Goal: Task Accomplishment & Management: Use online tool/utility

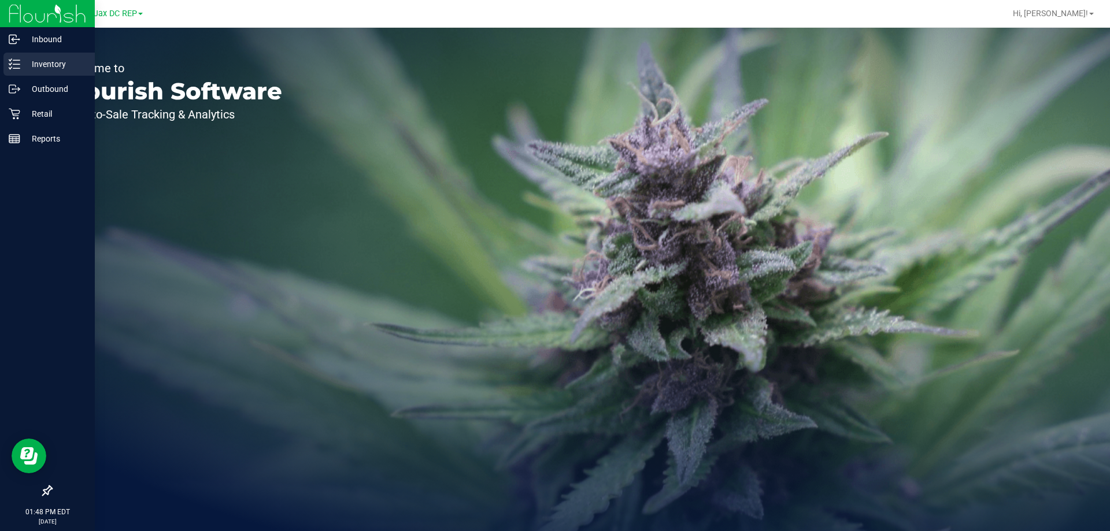
click at [25, 66] on p "Inventory" at bounding box center [54, 64] width 69 height 14
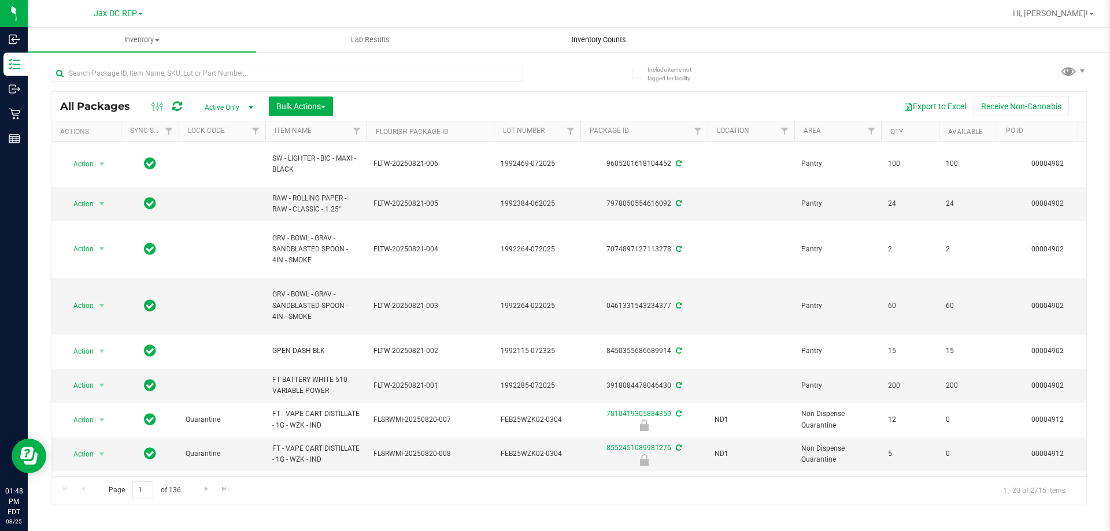
click at [583, 35] on span "Inventory Counts" at bounding box center [599, 40] width 86 height 10
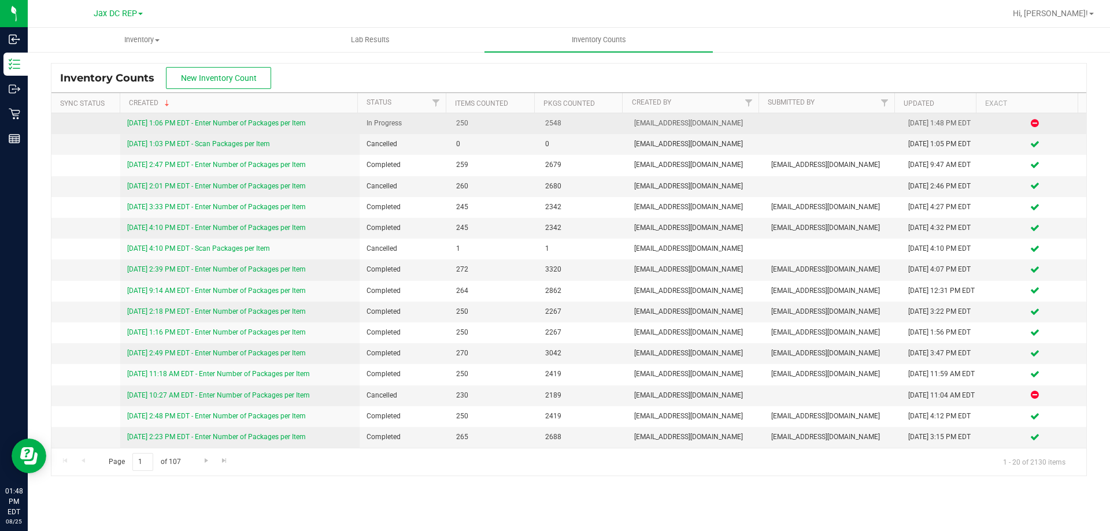
click at [267, 119] on div "[DATE] 1:06 PM EDT - Enter Number of Packages per Item" at bounding box center [240, 123] width 226 height 11
click at [271, 124] on link "[DATE] 1:06 PM EDT - Enter Number of Packages per Item" at bounding box center [216, 123] width 179 height 8
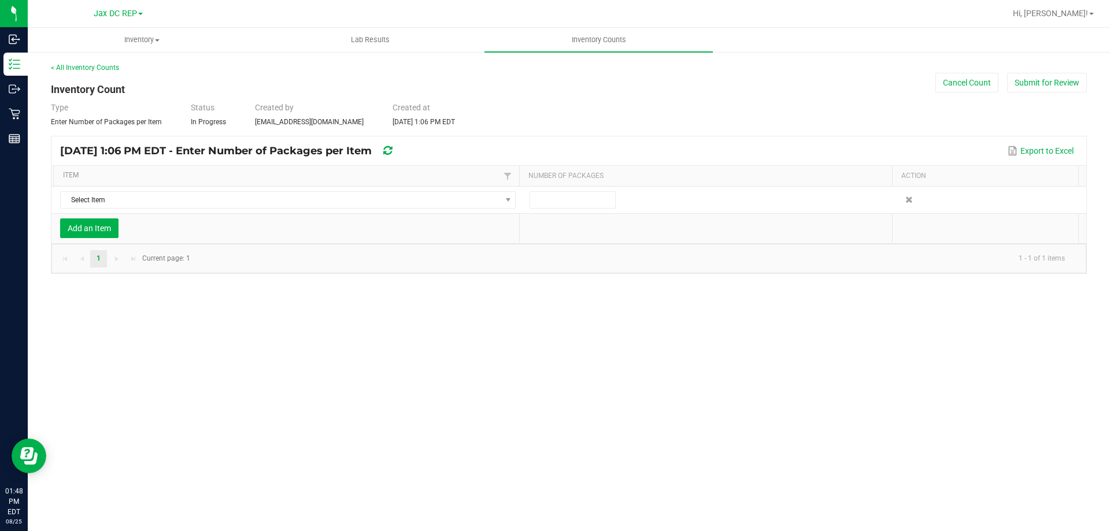
type input "1"
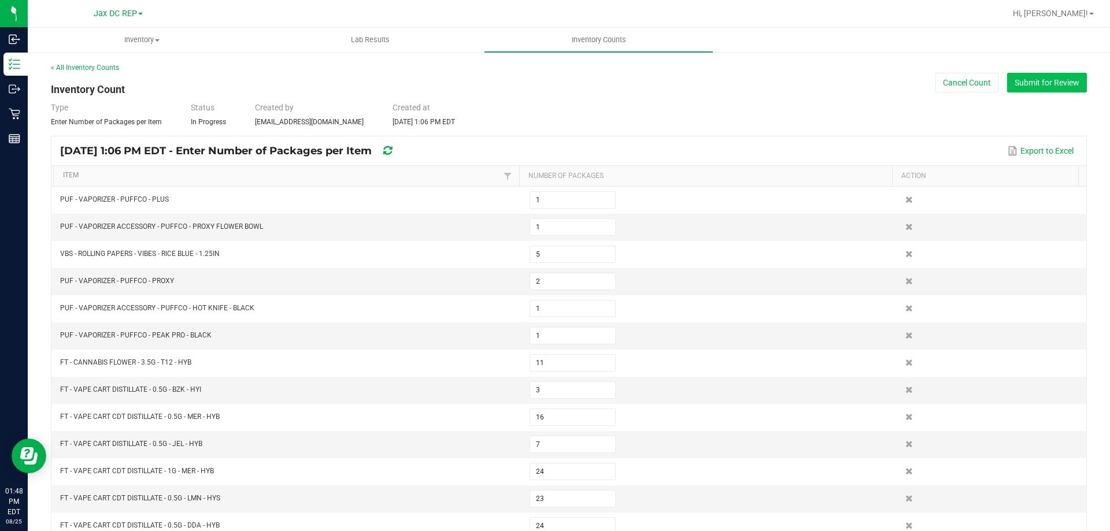
click at [1020, 79] on button "Submit for Review" at bounding box center [1047, 83] width 80 height 20
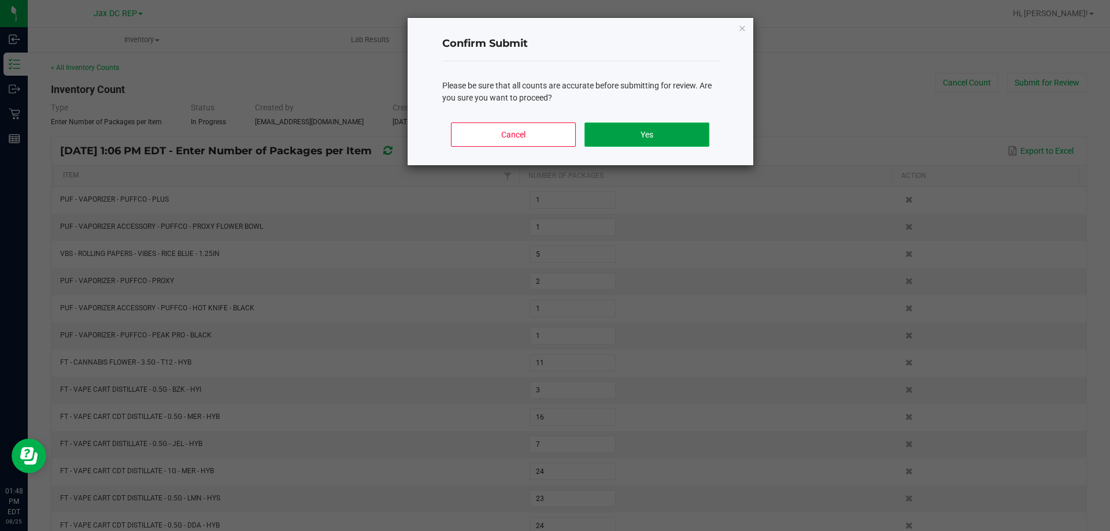
click at [662, 139] on button "Yes" at bounding box center [647, 135] width 124 height 24
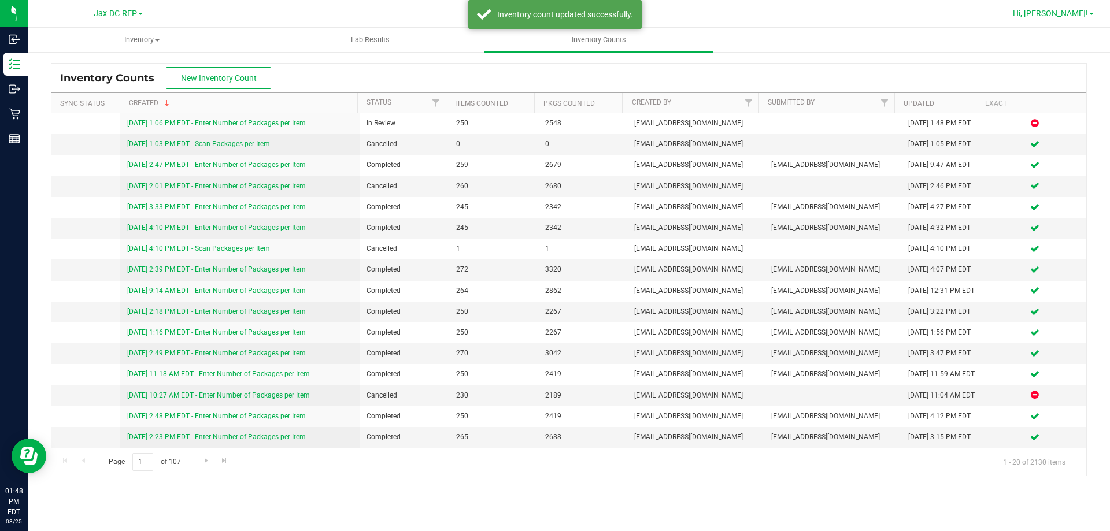
click at [1073, 11] on span "Hi, [PERSON_NAME]!" at bounding box center [1050, 13] width 75 height 9
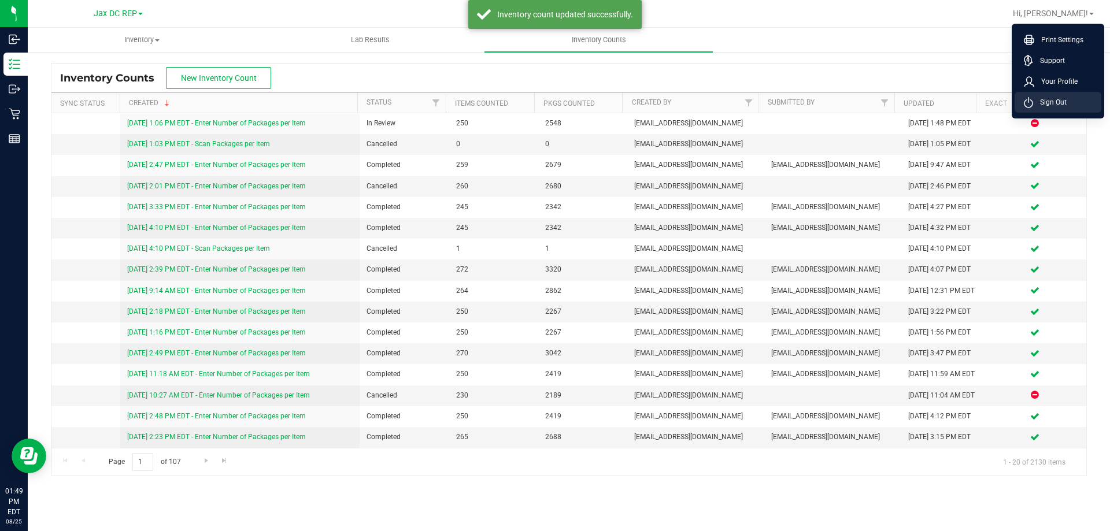
click at [1040, 106] on span "Sign Out" at bounding box center [1050, 103] width 34 height 12
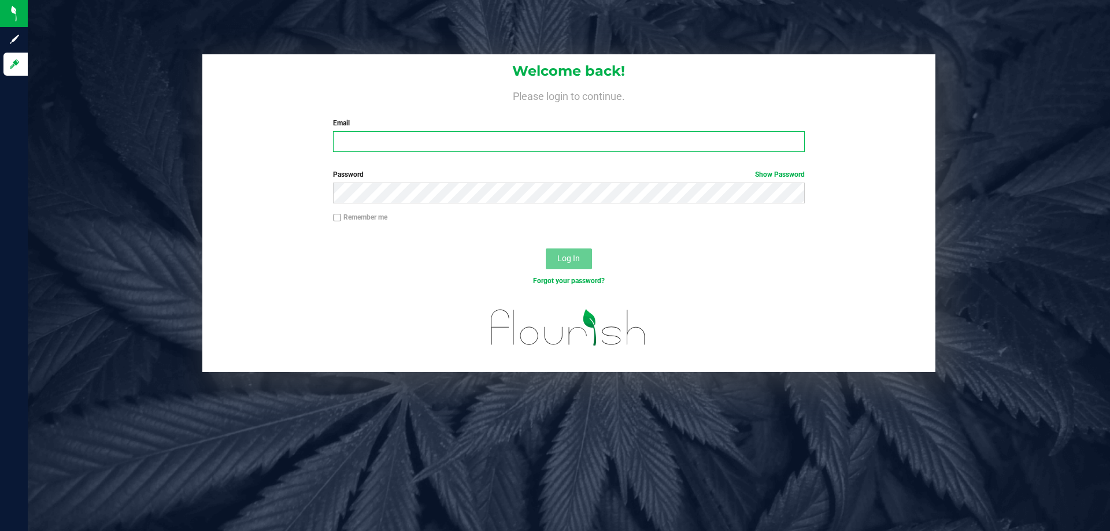
click at [470, 139] on input "Email" at bounding box center [568, 141] width 471 height 21
drag, startPoint x: 349, startPoint y: 142, endPoint x: 339, endPoint y: 143, distance: 10.4
click at [339, 143] on input "[EMAIL_ADDRESS][DOMAIN_NAME]" at bounding box center [568, 141] width 471 height 21
drag, startPoint x: 371, startPoint y: 143, endPoint x: 291, endPoint y: 135, distance: 80.7
click at [291, 135] on div "Welcome back! Please login to continue. Email [EMAIL_ADDRESS][DOMAIN_NAME] Requ…" at bounding box center [568, 107] width 733 height 107
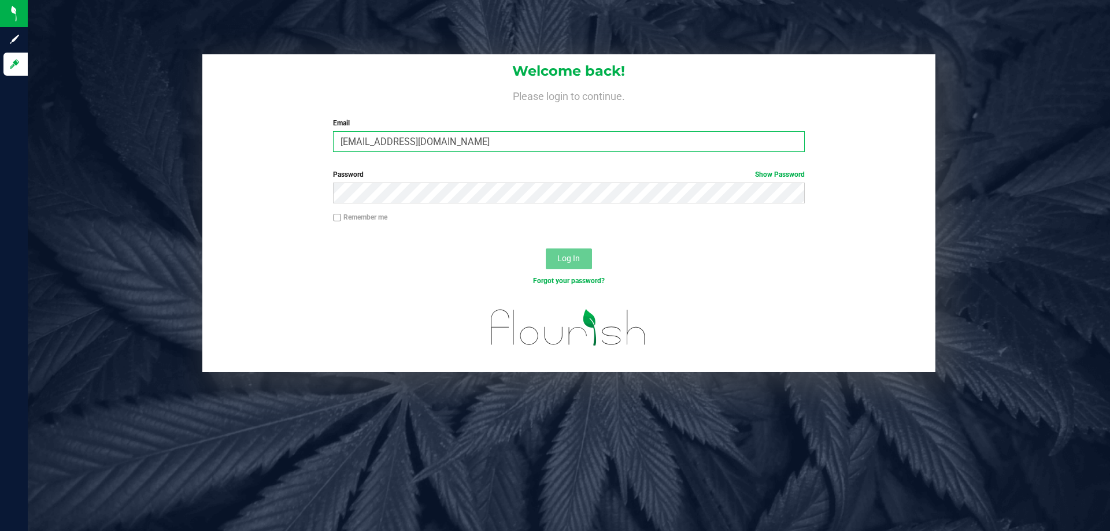
type input "[EMAIL_ADDRESS][DOMAIN_NAME]"
click at [546, 249] on button "Log In" at bounding box center [569, 259] width 46 height 21
